Goal: Transaction & Acquisition: Purchase product/service

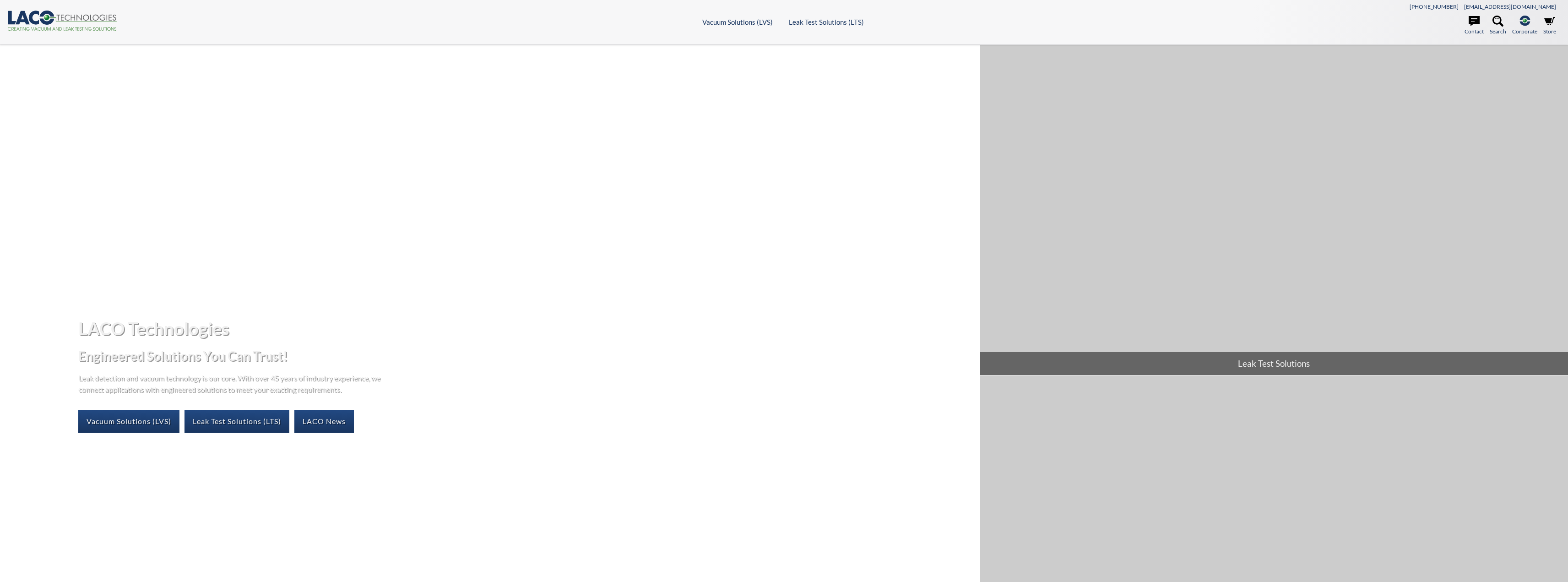
select select "Language Translate Widget"
click at [752, 325] on h1 "LACO Technologies" at bounding box center [525, 328] width 894 height 23
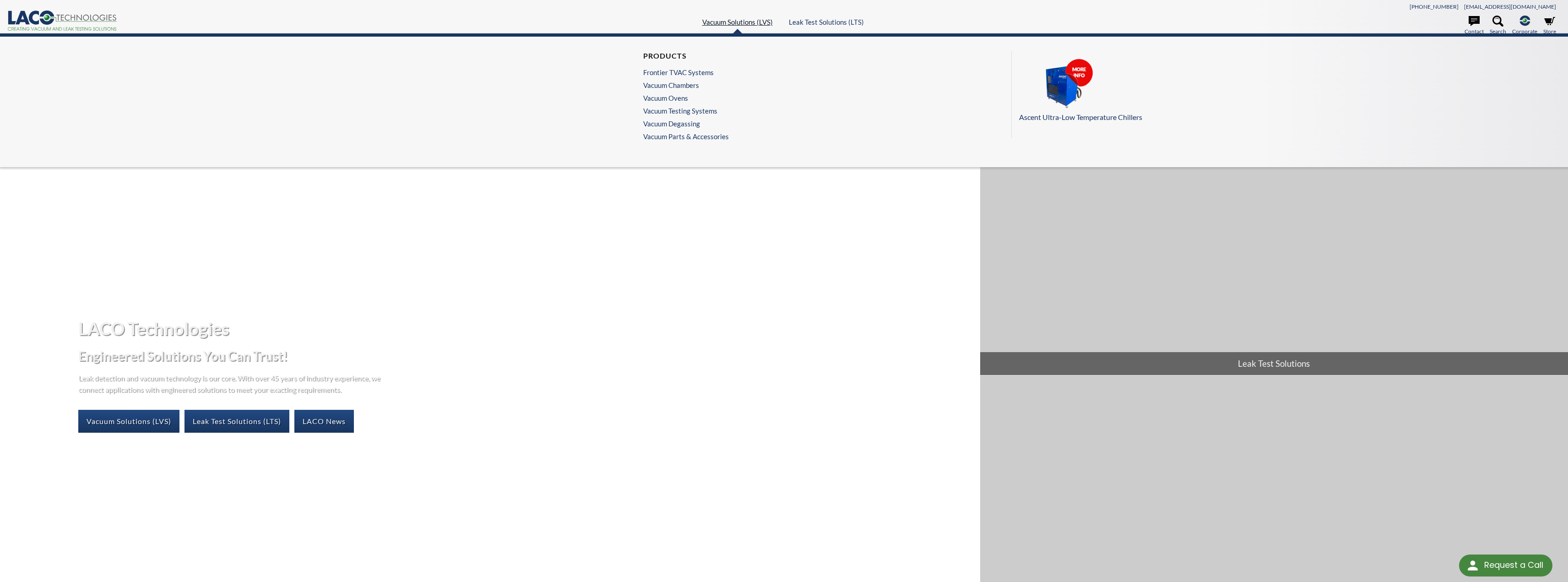
click at [754, 25] on link "Vacuum Solutions (LVS)" at bounding box center [738, 22] width 71 height 9
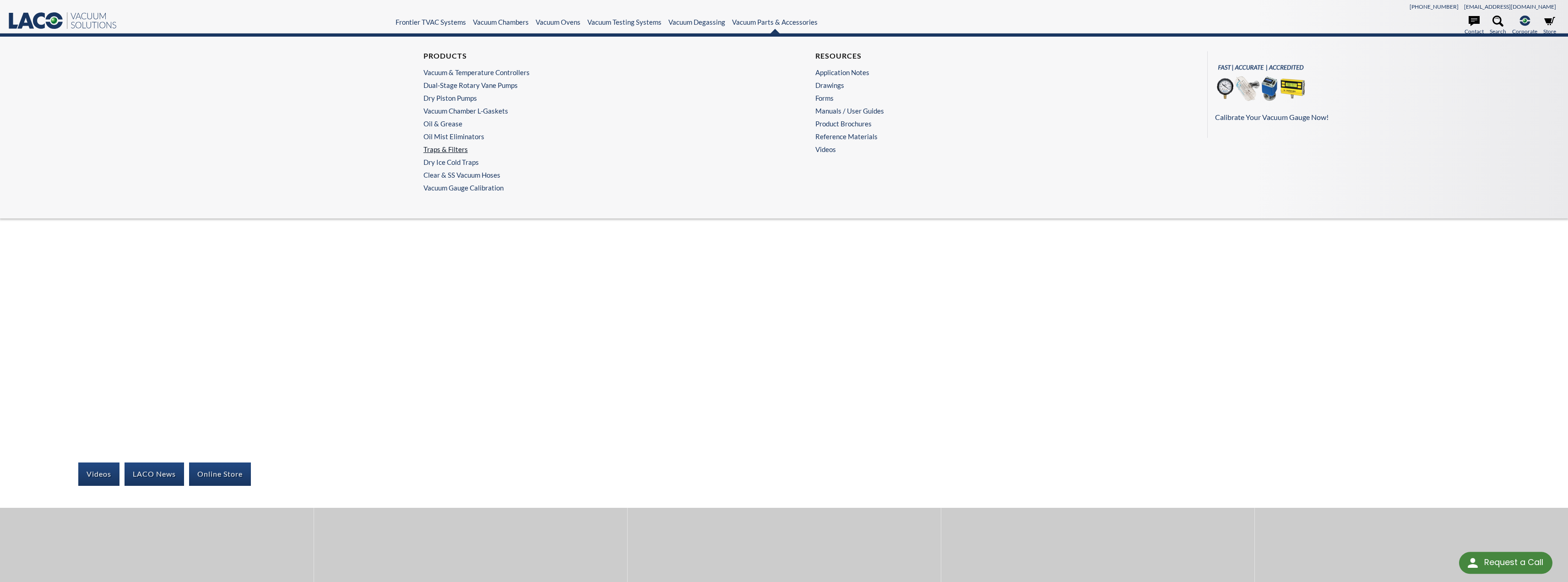
select select "Language Translate Widget"
click at [769, 24] on link "Vacuum Parts & Accessories" at bounding box center [775, 22] width 86 height 9
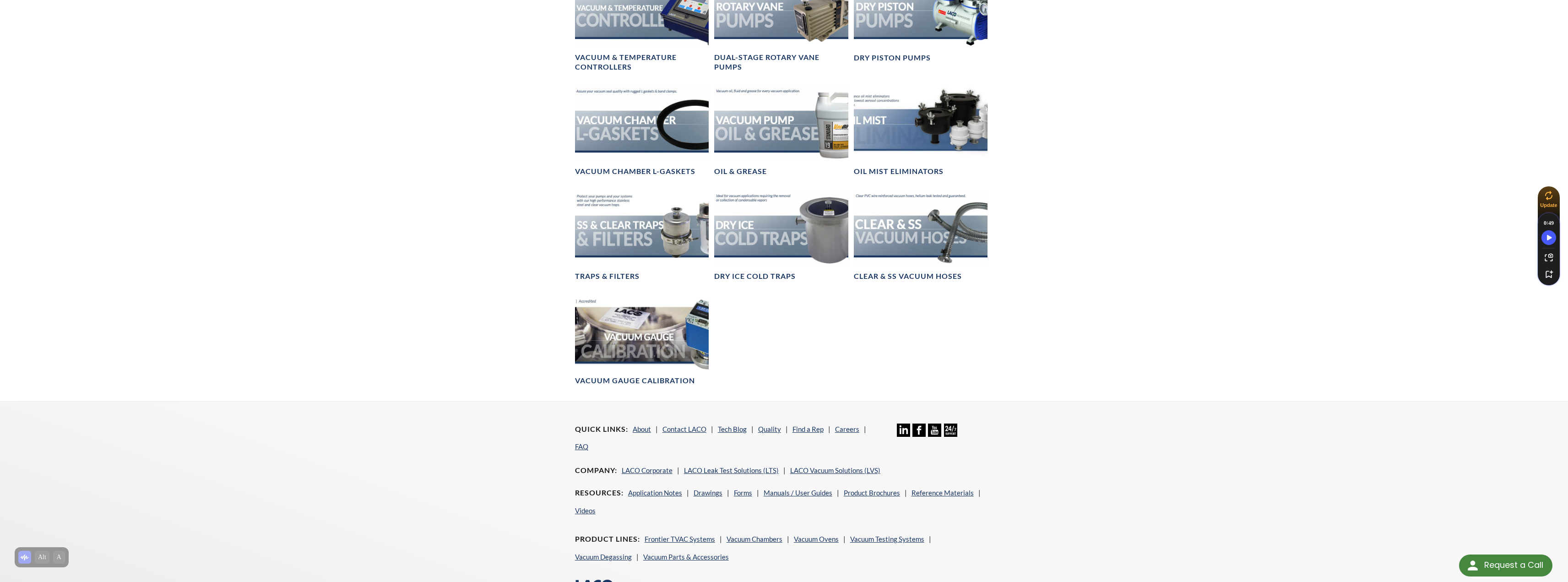
scroll to position [444, 0]
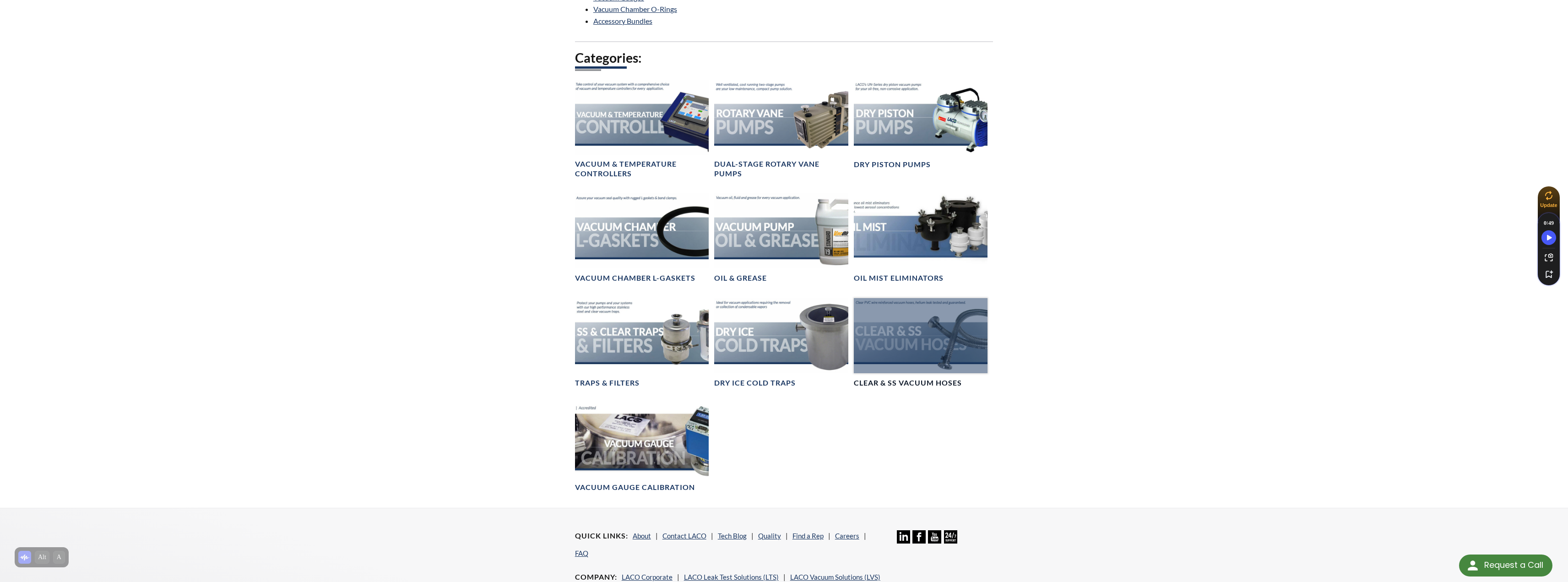
click at [903, 383] on h4 "Clear & SS Vacuum Hoses" at bounding box center [908, 383] width 108 height 10
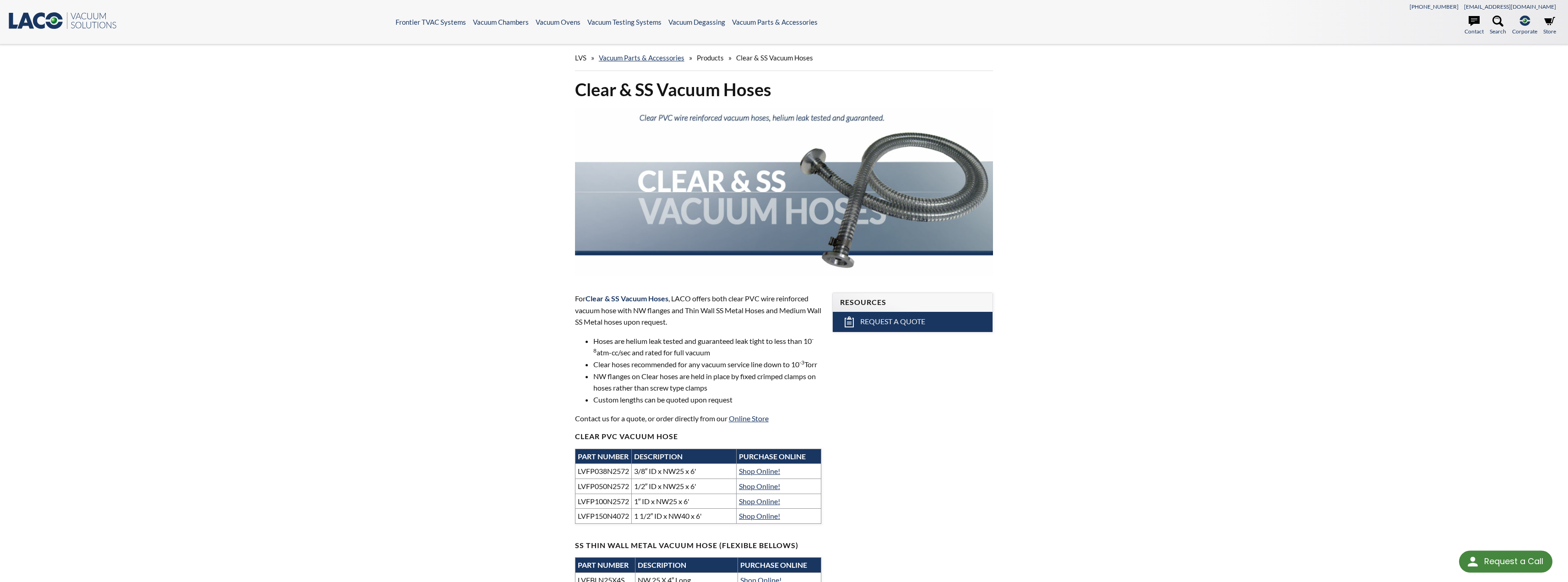
select select "Language Translate Widget"
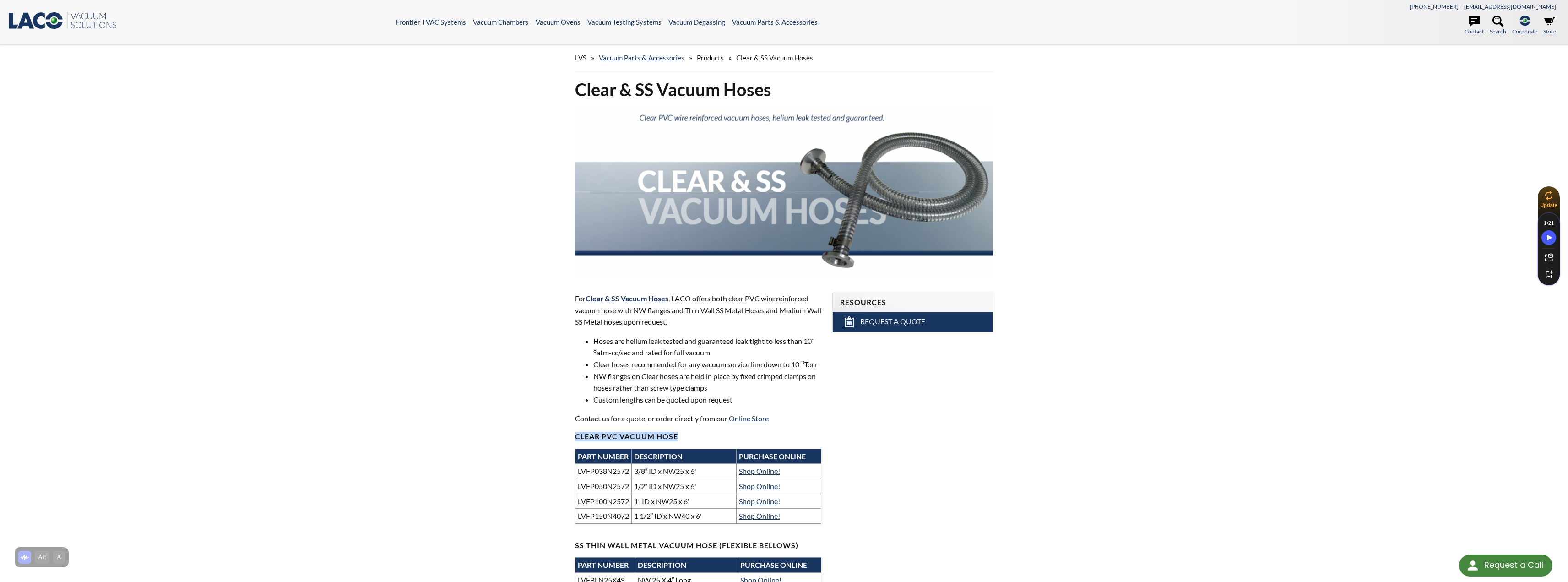
drag, startPoint x: 676, startPoint y: 448, endPoint x: 570, endPoint y: 448, distance: 106.0
click at [570, 448] on div "For Clear & SS Vacuum Hoses , LACO offers both clear PVC wire reinforced vacuum…" at bounding box center [698, 491] width 257 height 426
copy h4 "Clear PVC Vacuum Hose"
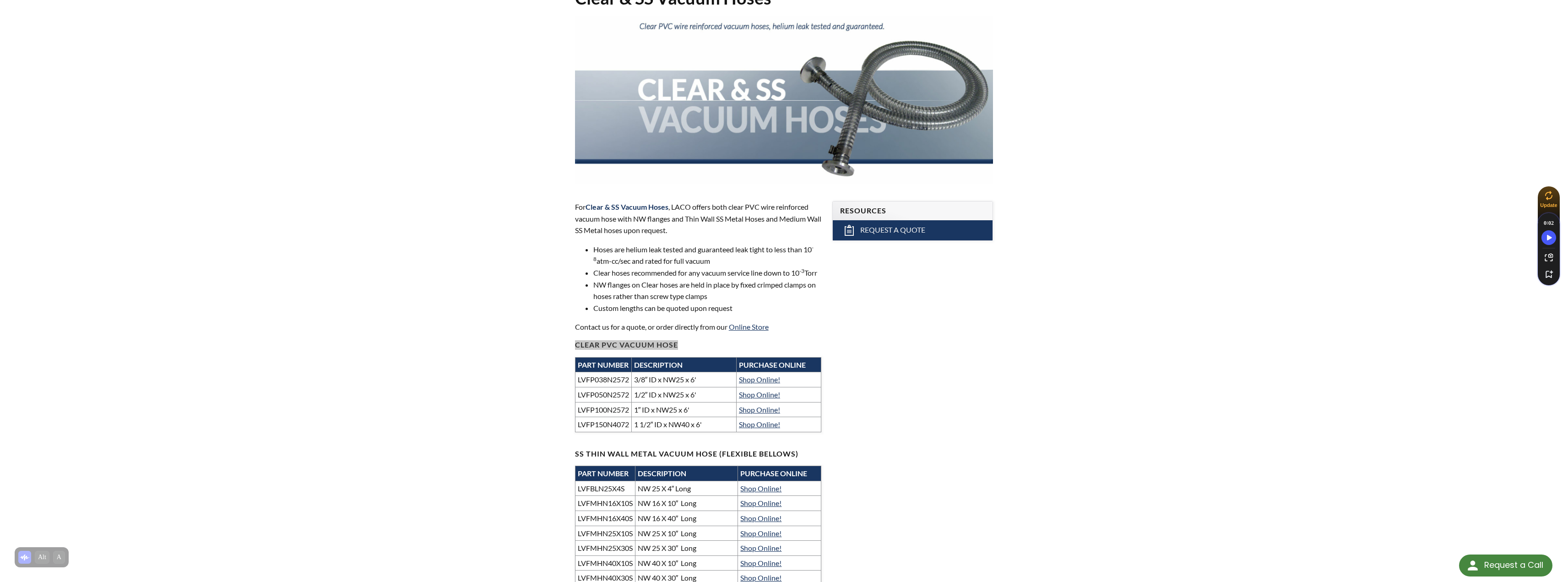
scroll to position [138, 0]
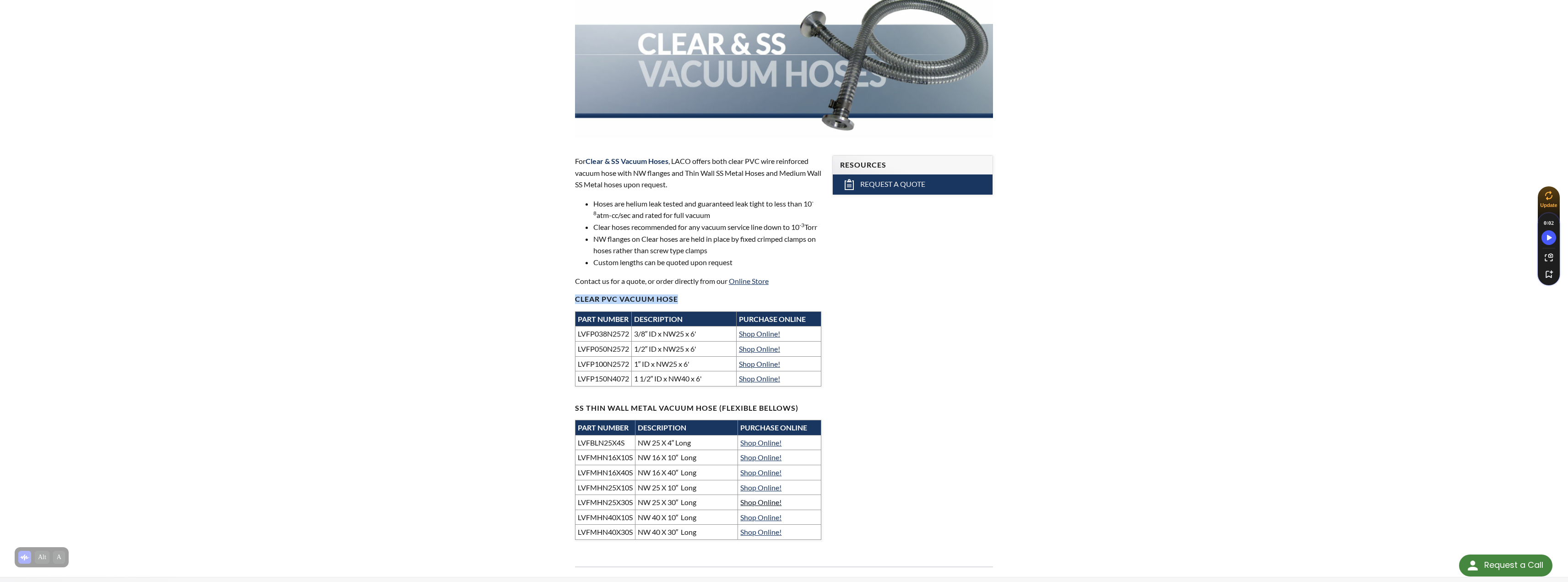
click at [761, 507] on link "Shop Online!" at bounding box center [761, 502] width 41 height 9
